Goal: Information Seeking & Learning: Learn about a topic

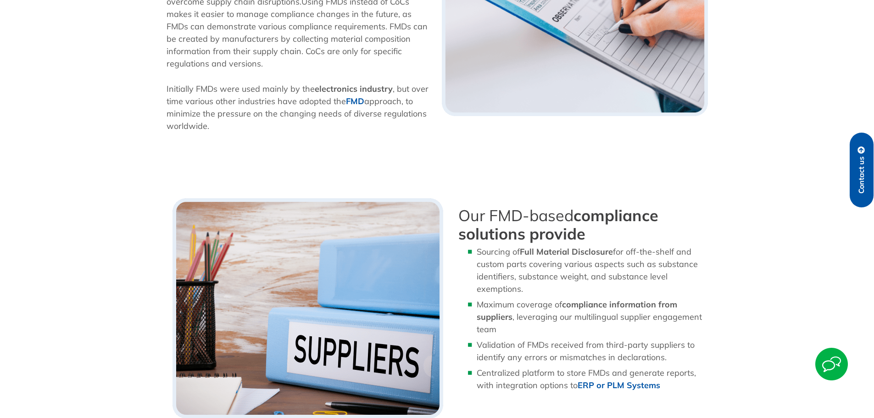
scroll to position [402, 0]
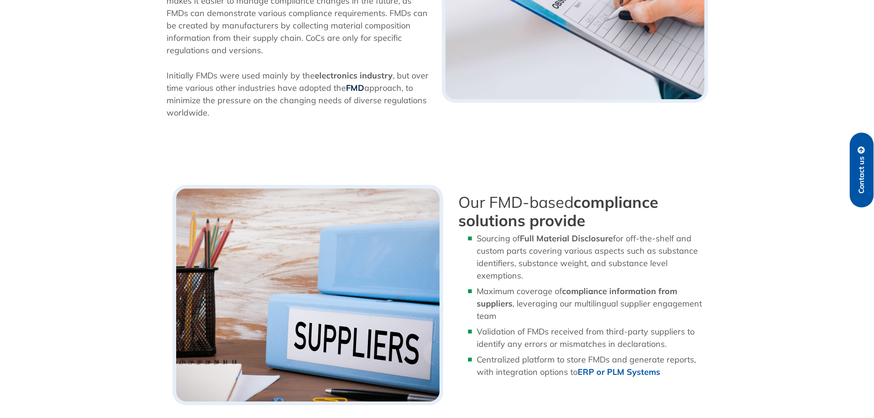
click at [352, 87] on b "FMD" at bounding box center [355, 88] width 18 height 11
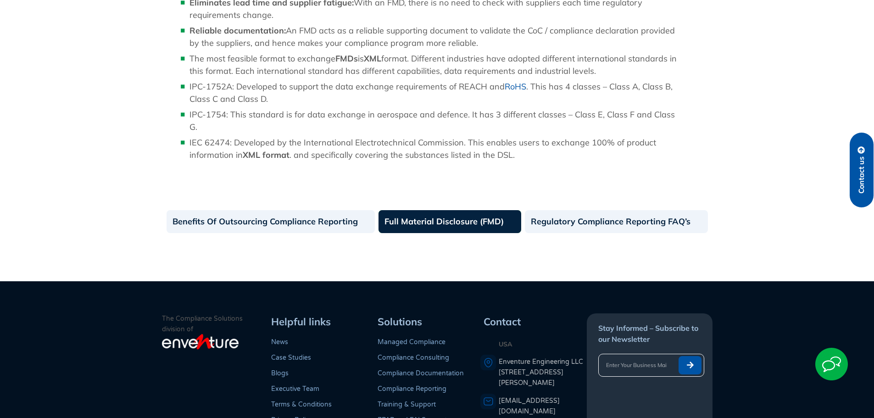
scroll to position [954, 0]
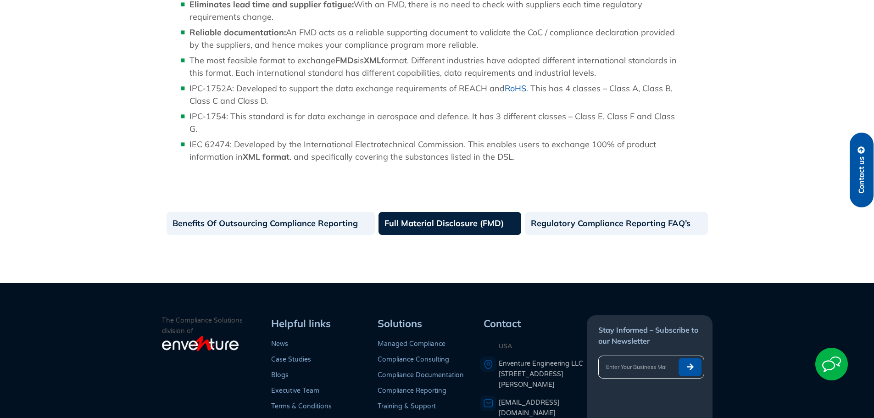
click at [462, 212] on link "Full Material Disclosure (FMD)" at bounding box center [449, 223] width 143 height 23
